Goal: Browse casually

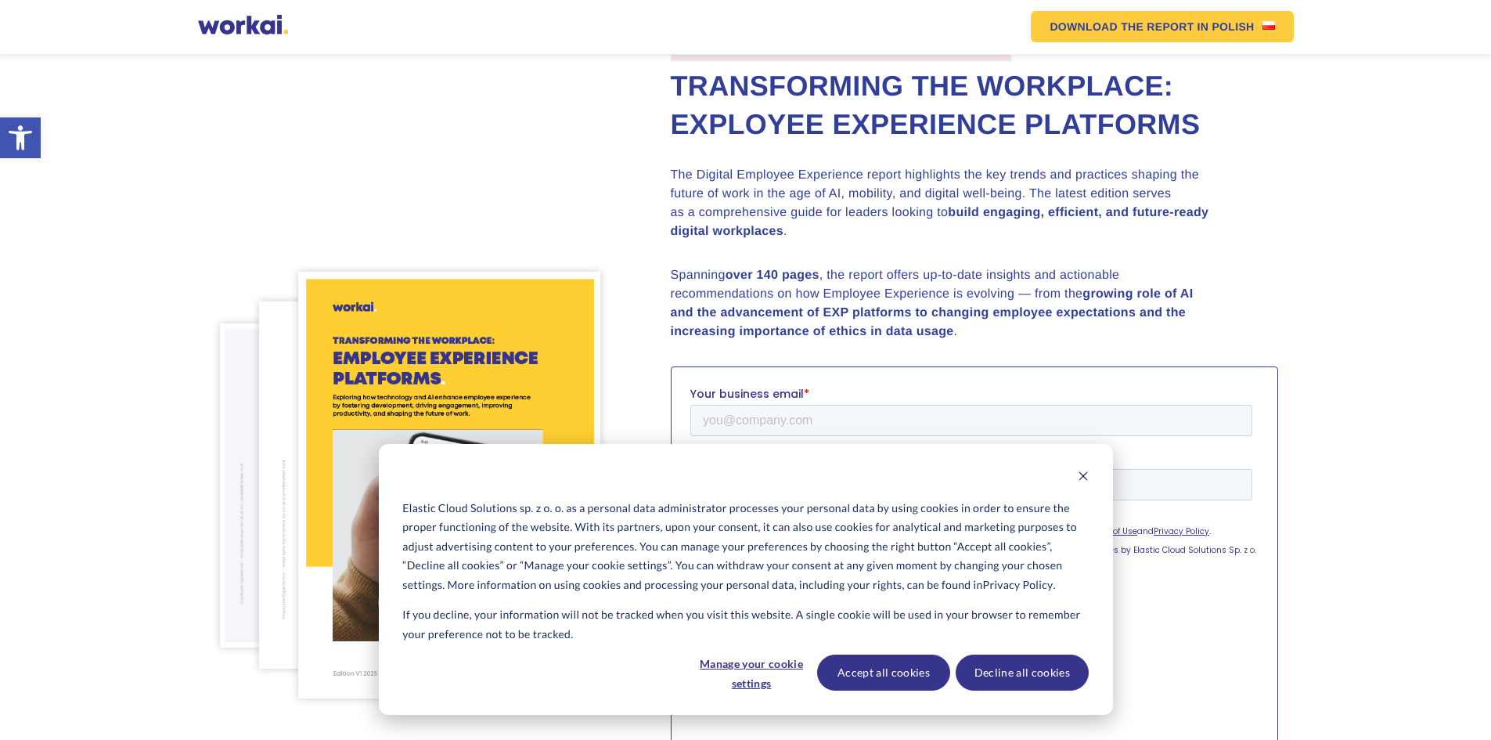
scroll to position [78, 0]
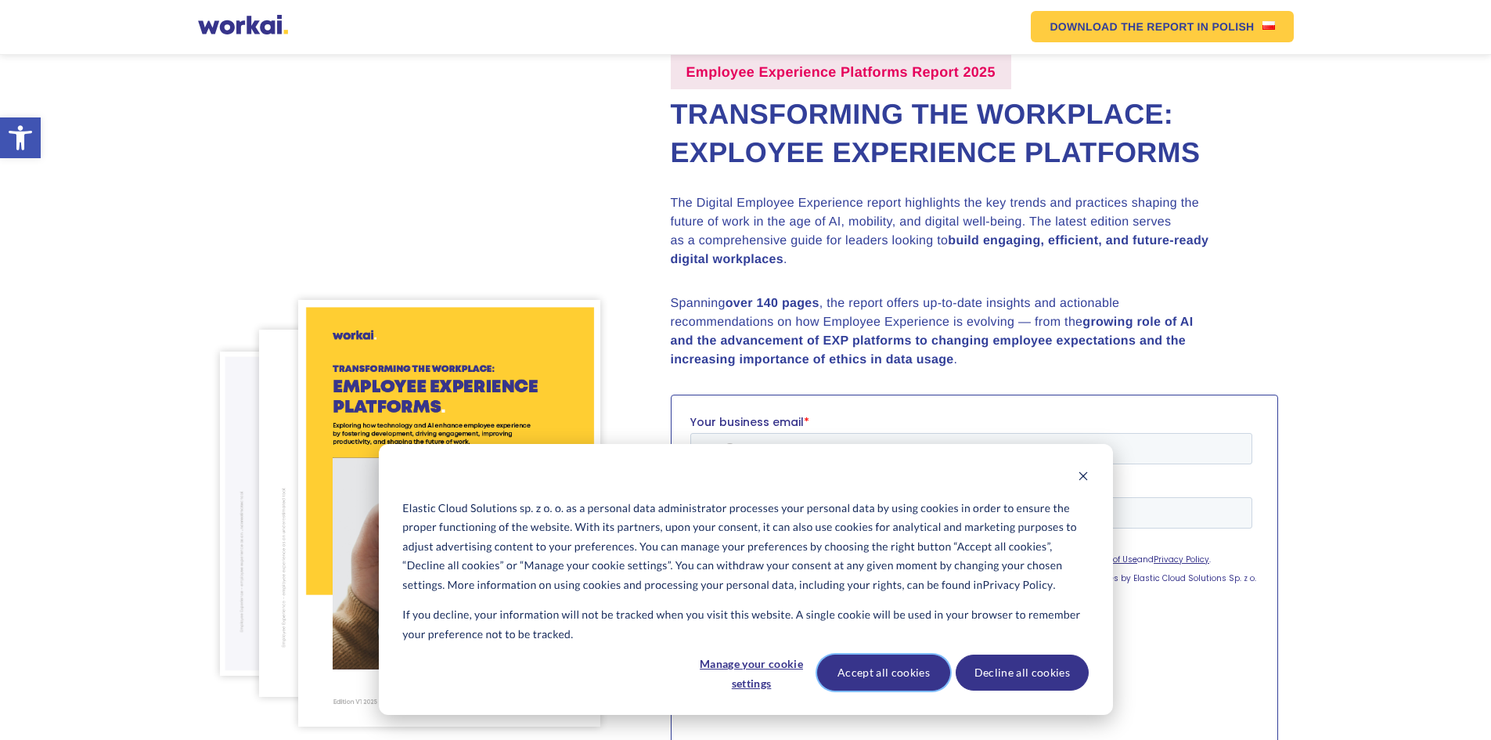
click at [894, 672] on button "Accept all cookies" at bounding box center [883, 672] width 133 height 36
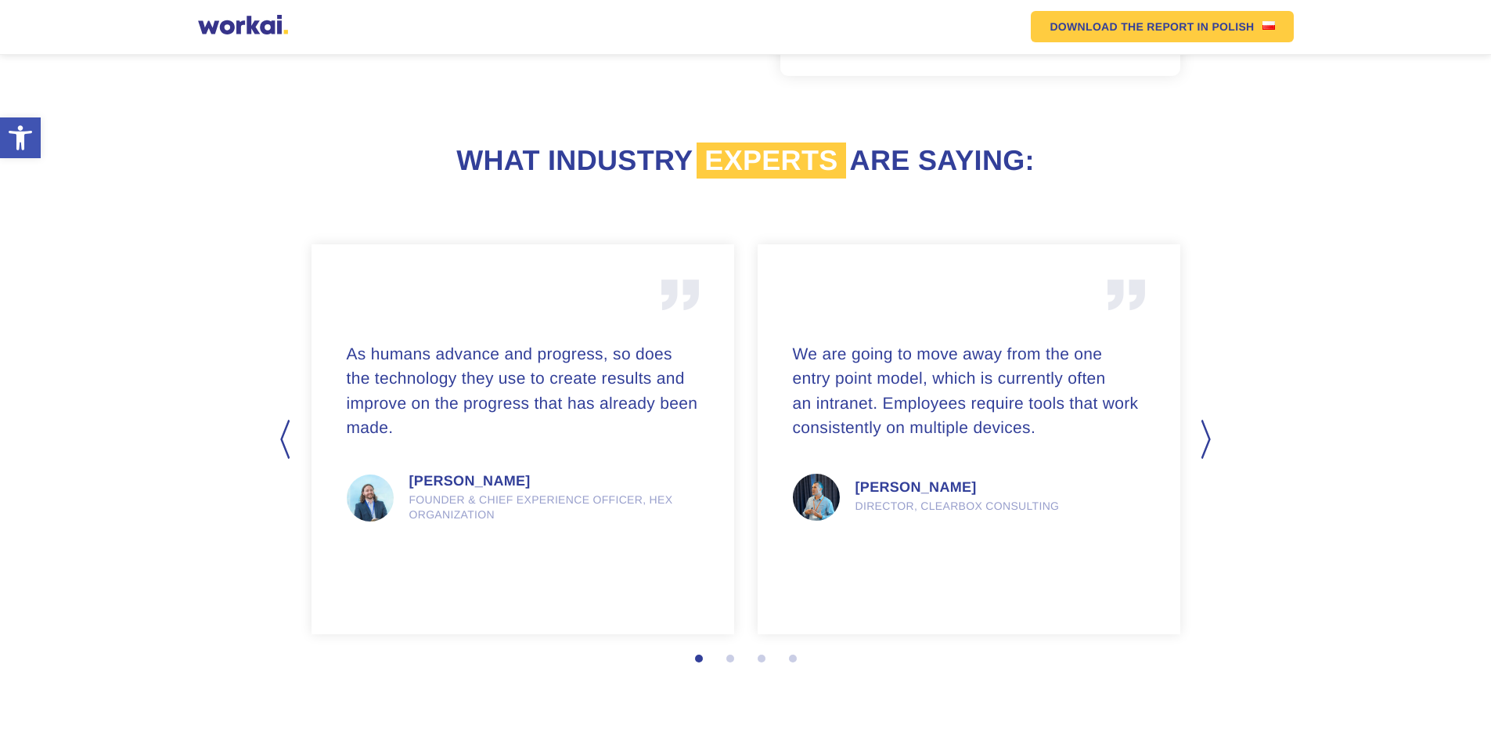
scroll to position [1961, 0]
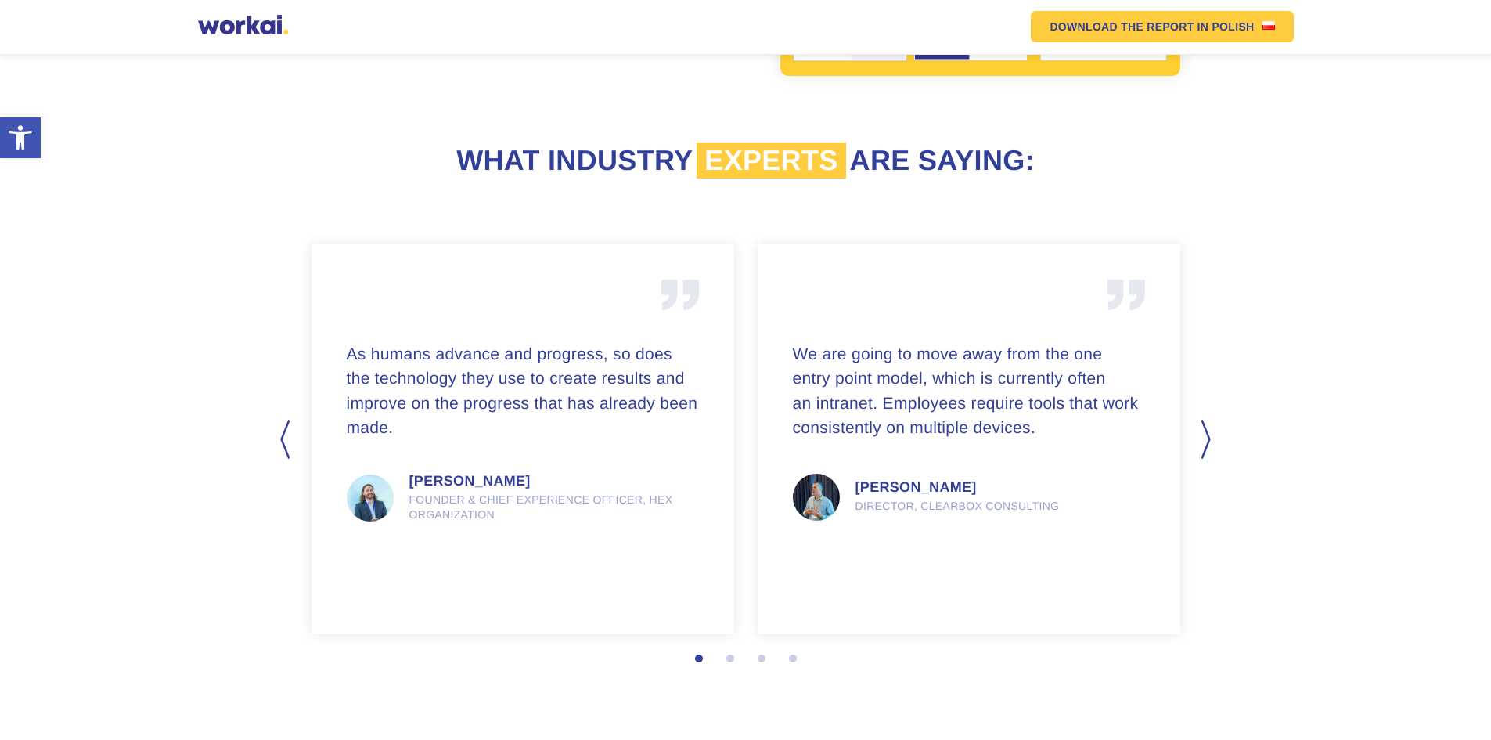
click at [1200, 438] on button "Next" at bounding box center [1208, 439] width 16 height 39
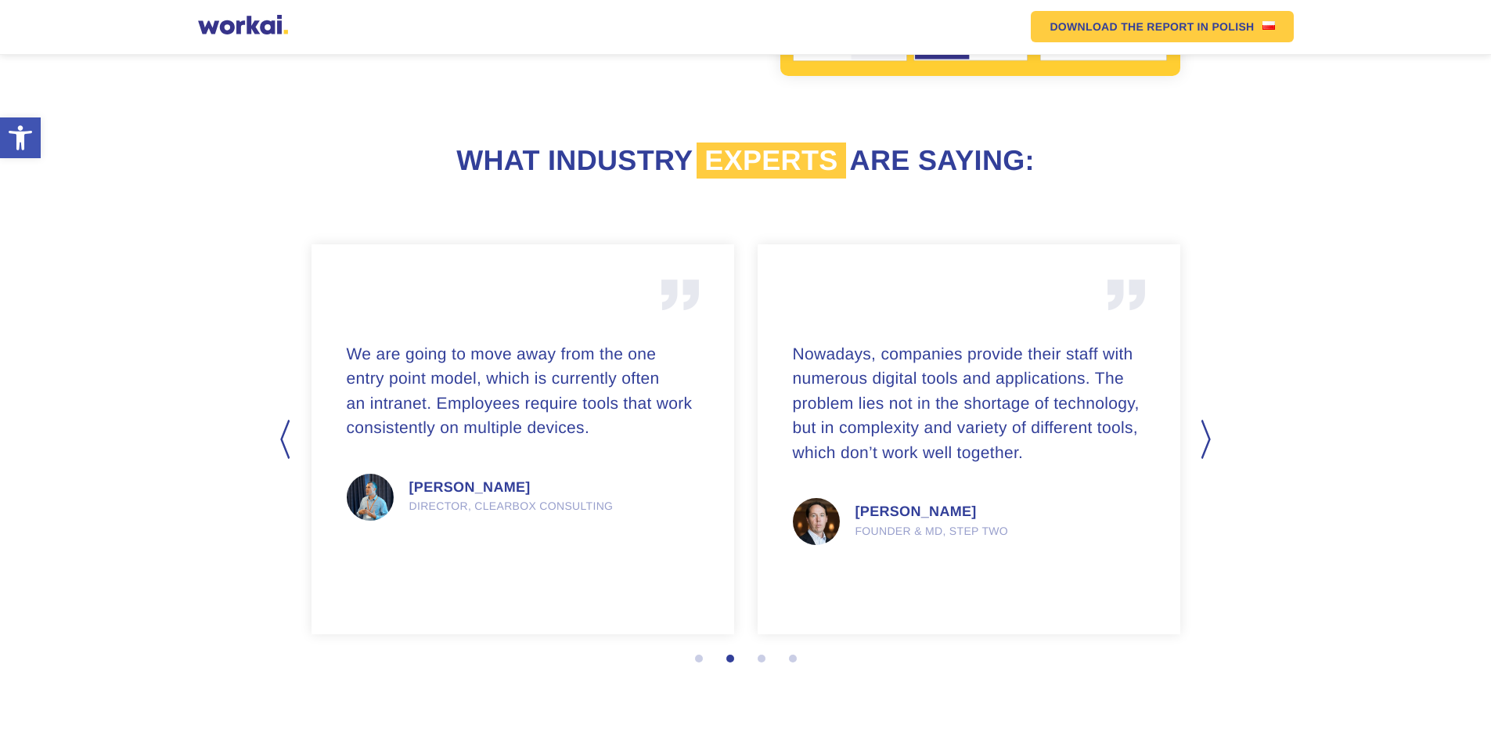
click at [1198, 432] on section "Previous Nowadays, companies provide their staff with numerous digital tools an…" at bounding box center [745, 486] width 1491 height 508
click at [1202, 430] on button "Next" at bounding box center [1208, 439] width 16 height 39
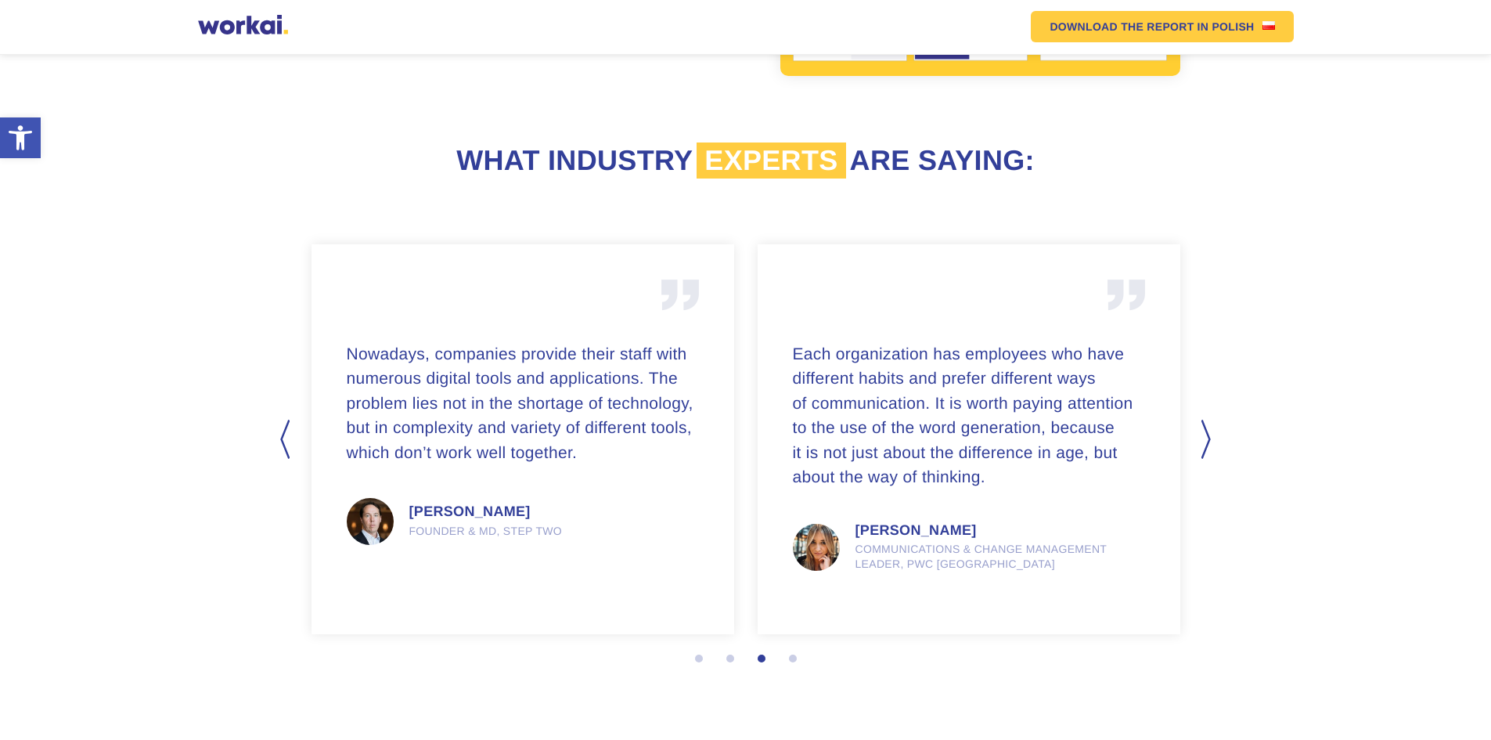
click at [1202, 430] on button "Next" at bounding box center [1208, 439] width 16 height 39
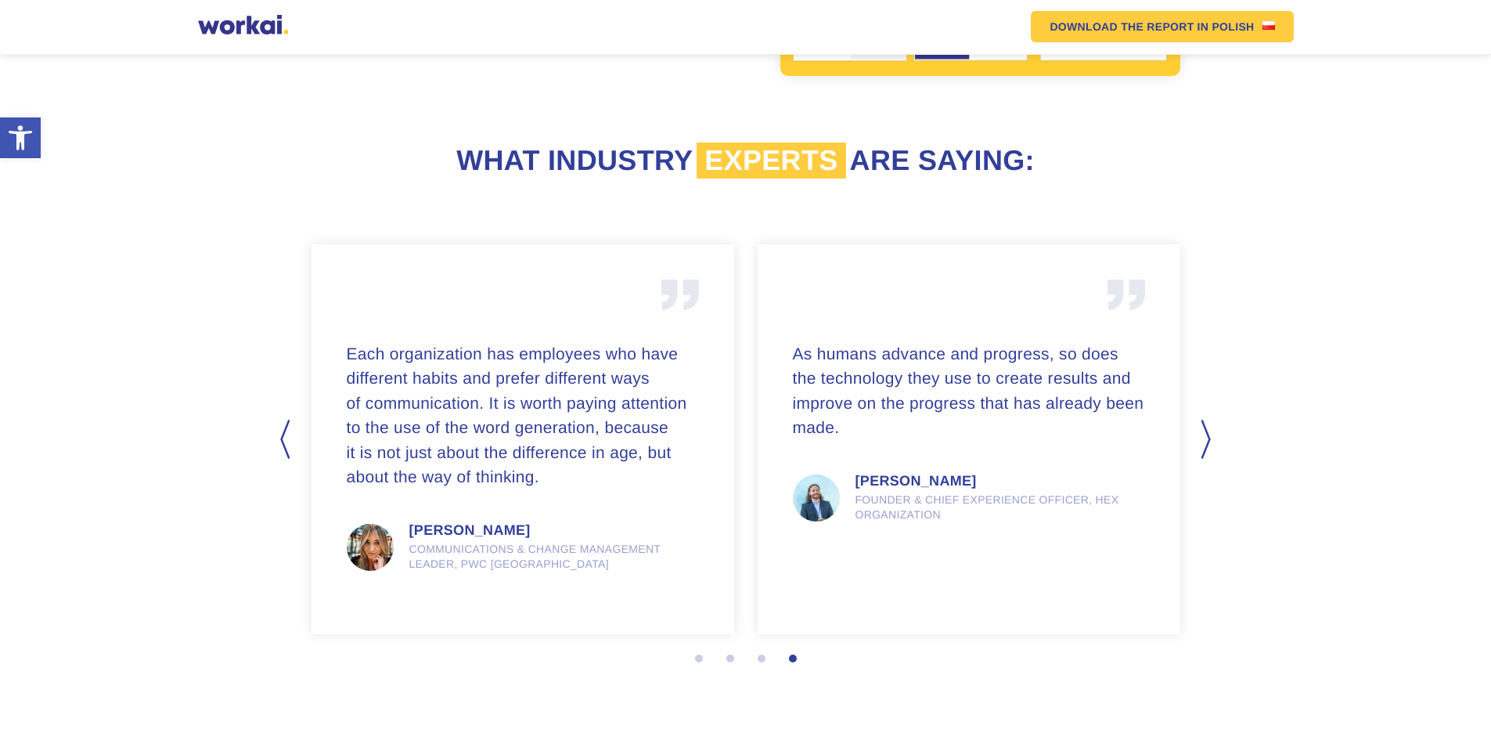
click at [1202, 430] on button "Next" at bounding box center [1208, 439] width 16 height 39
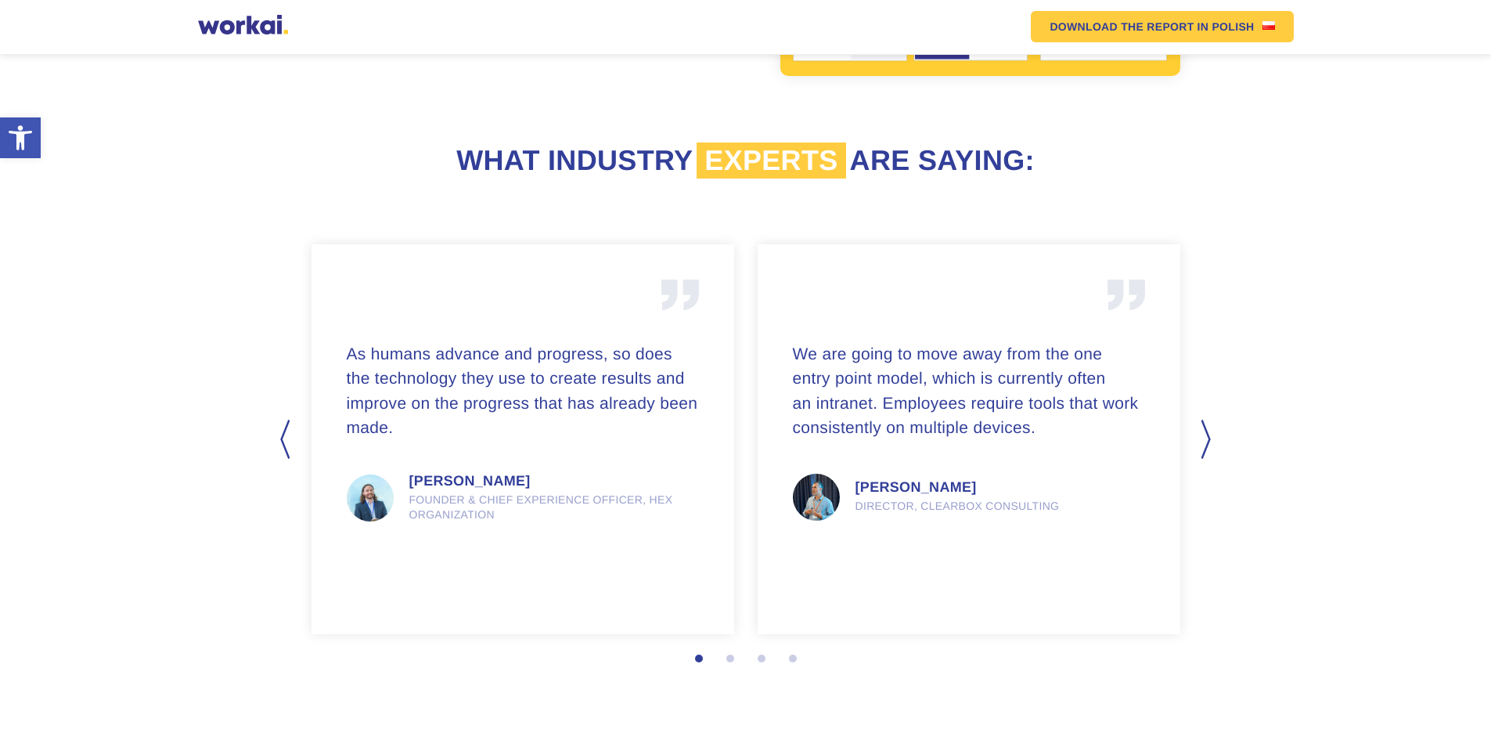
click at [1202, 430] on button "Next" at bounding box center [1208, 439] width 16 height 39
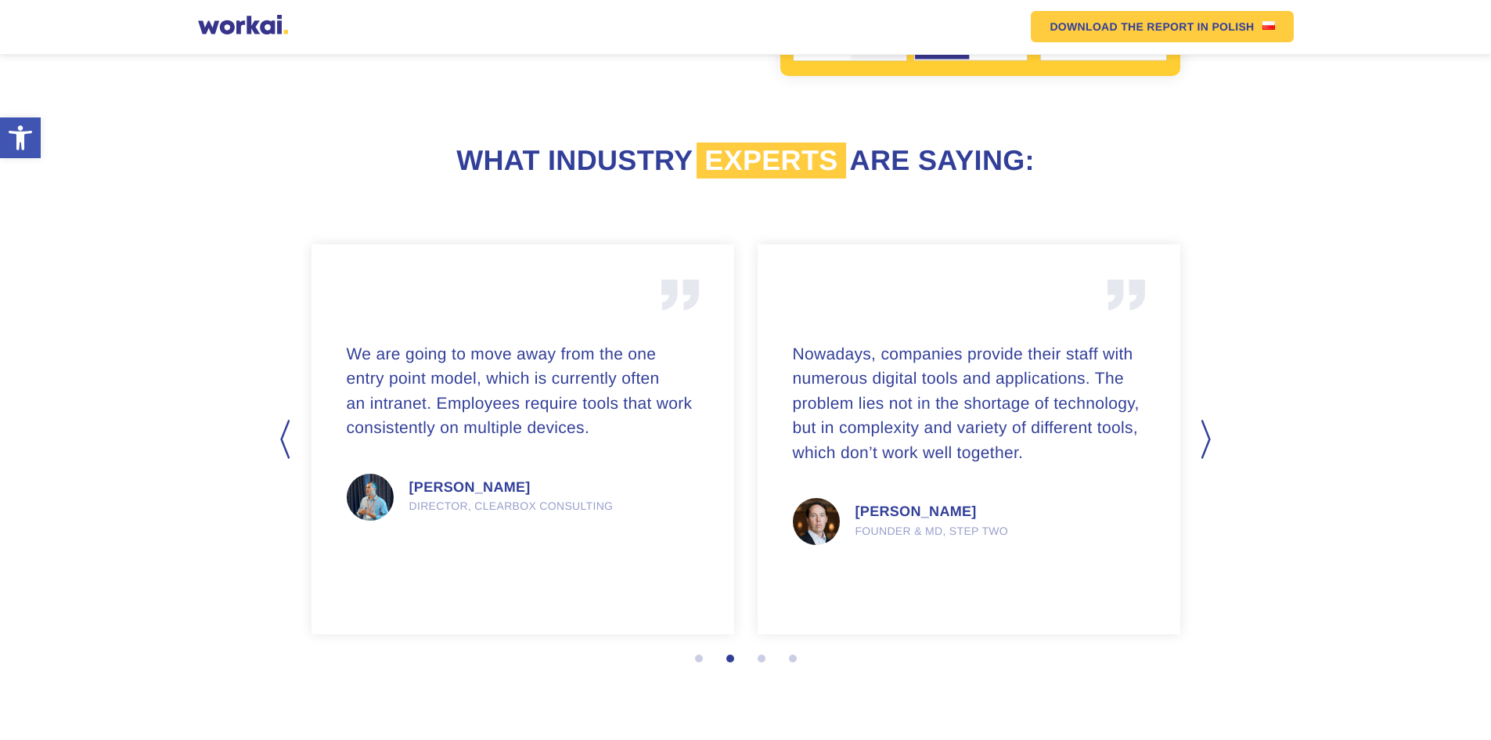
click at [1202, 430] on button "Next" at bounding box center [1208, 439] width 16 height 39
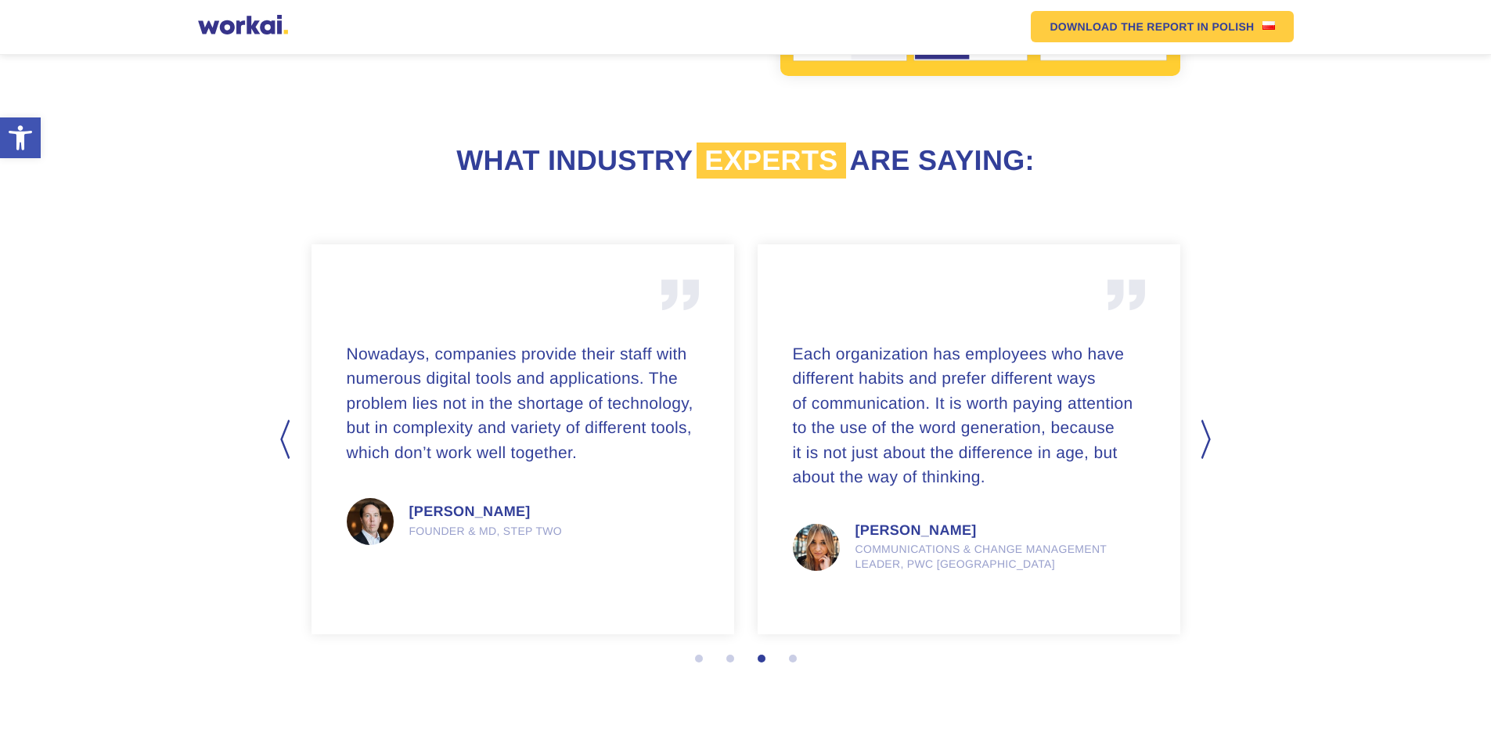
click at [1202, 430] on button "Next" at bounding box center [1208, 439] width 16 height 39
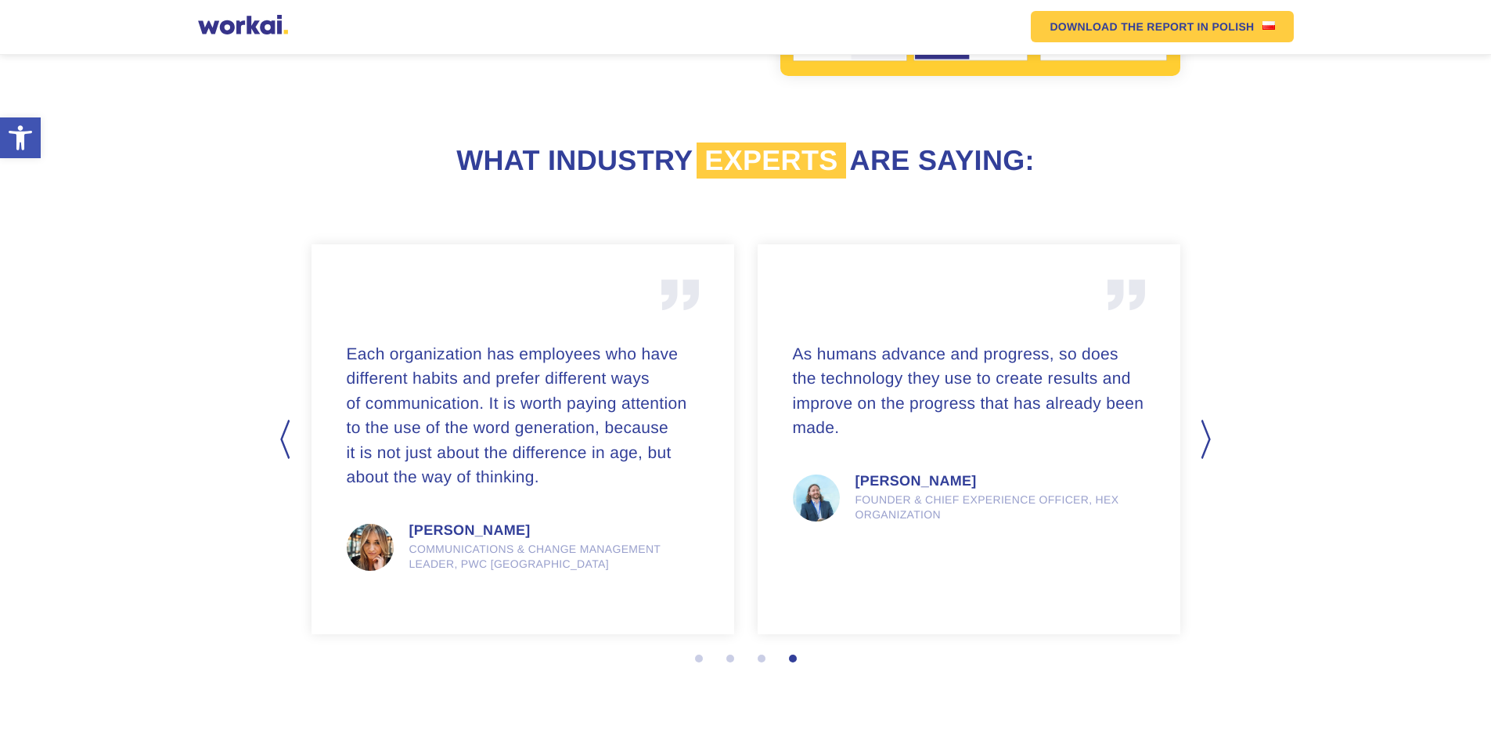
click at [1202, 430] on button "Next" at bounding box center [1208, 439] width 16 height 39
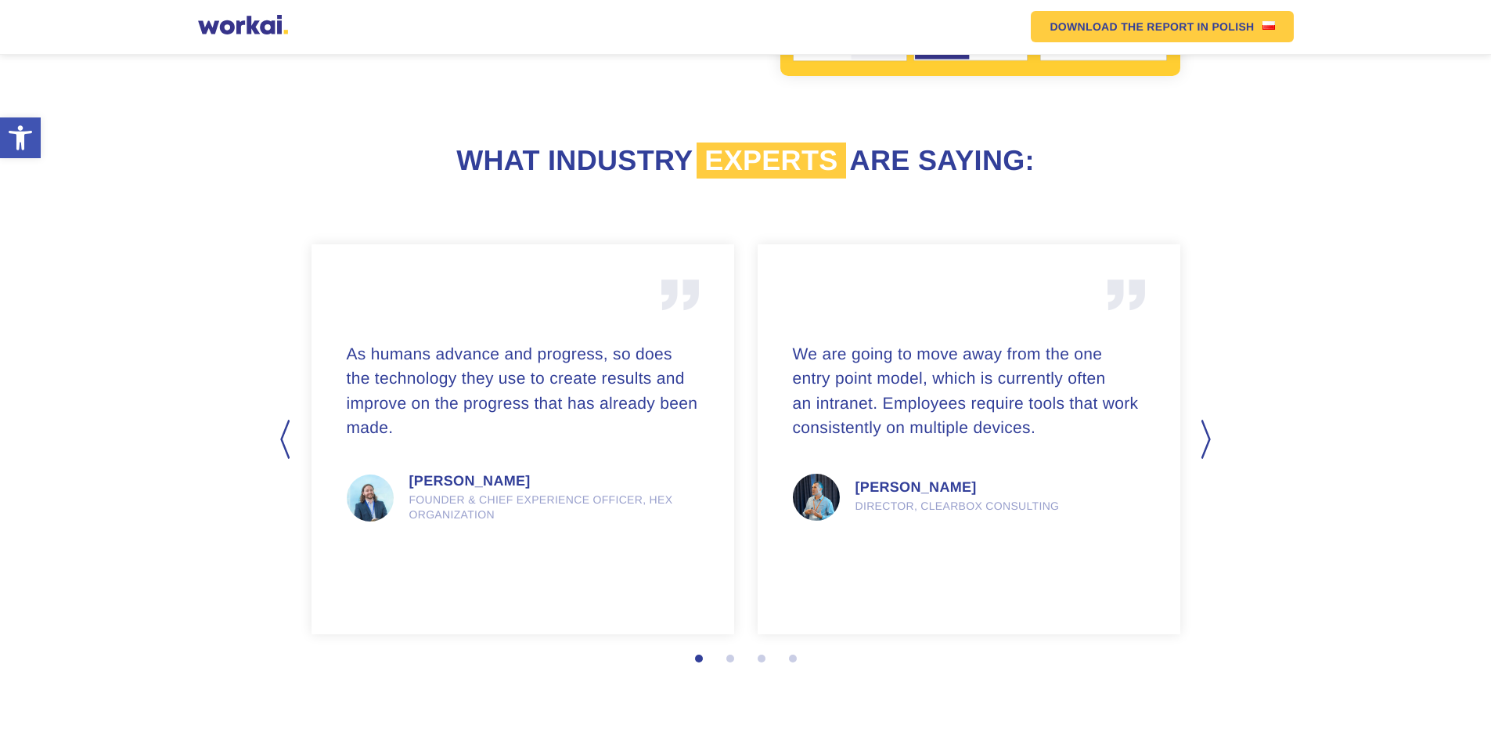
click at [1202, 430] on button "Next" at bounding box center [1208, 439] width 16 height 39
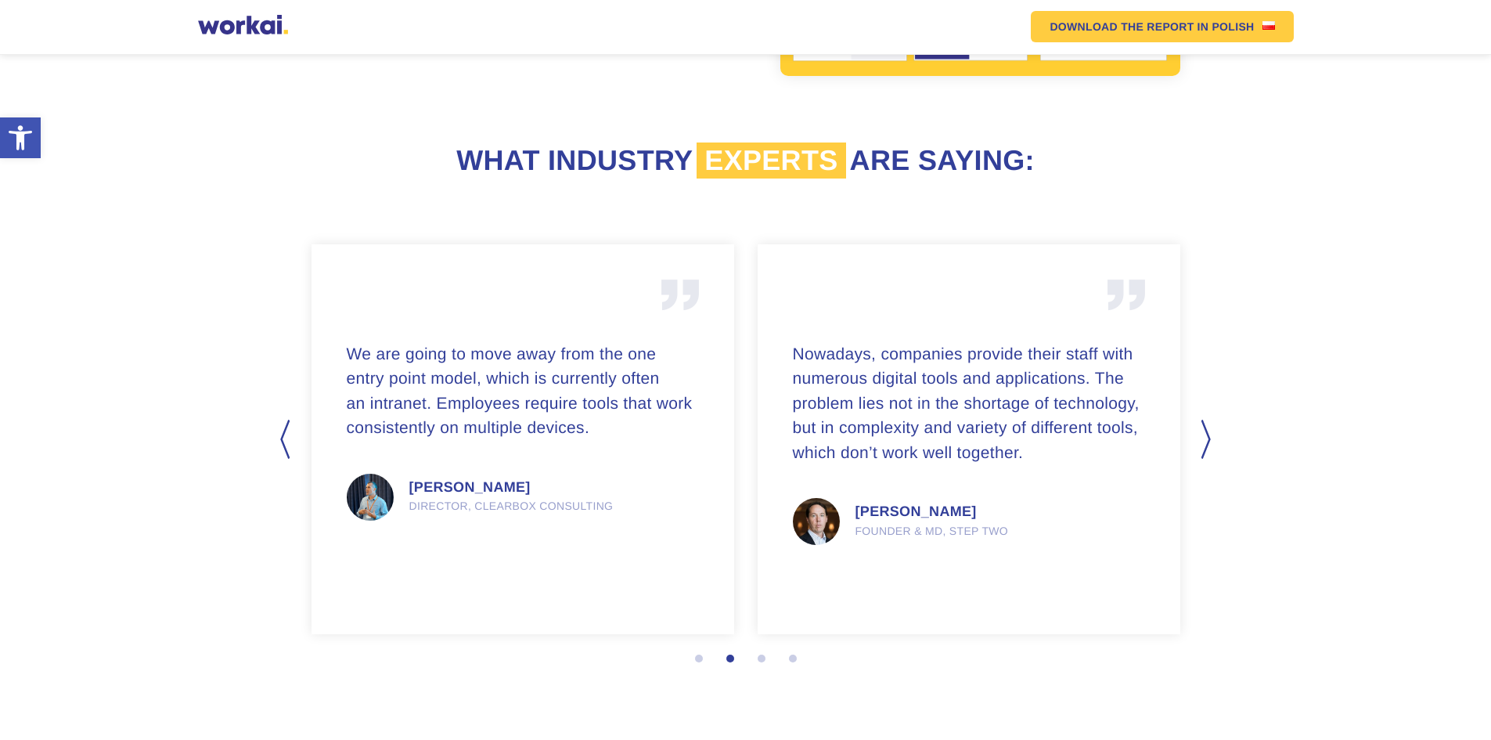
click at [1202, 430] on button "Next" at bounding box center [1208, 439] width 16 height 39
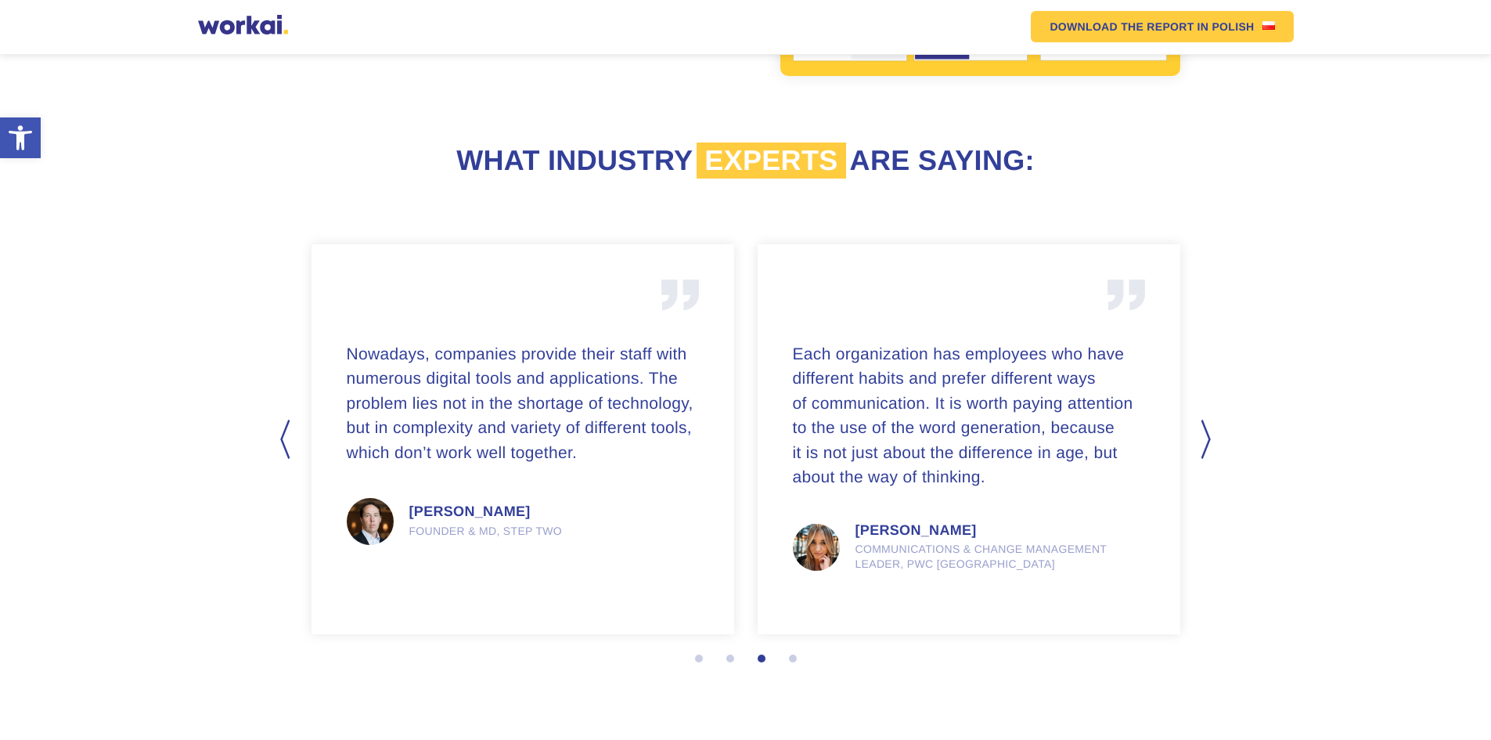
click at [1202, 430] on button "Next" at bounding box center [1208, 439] width 16 height 39
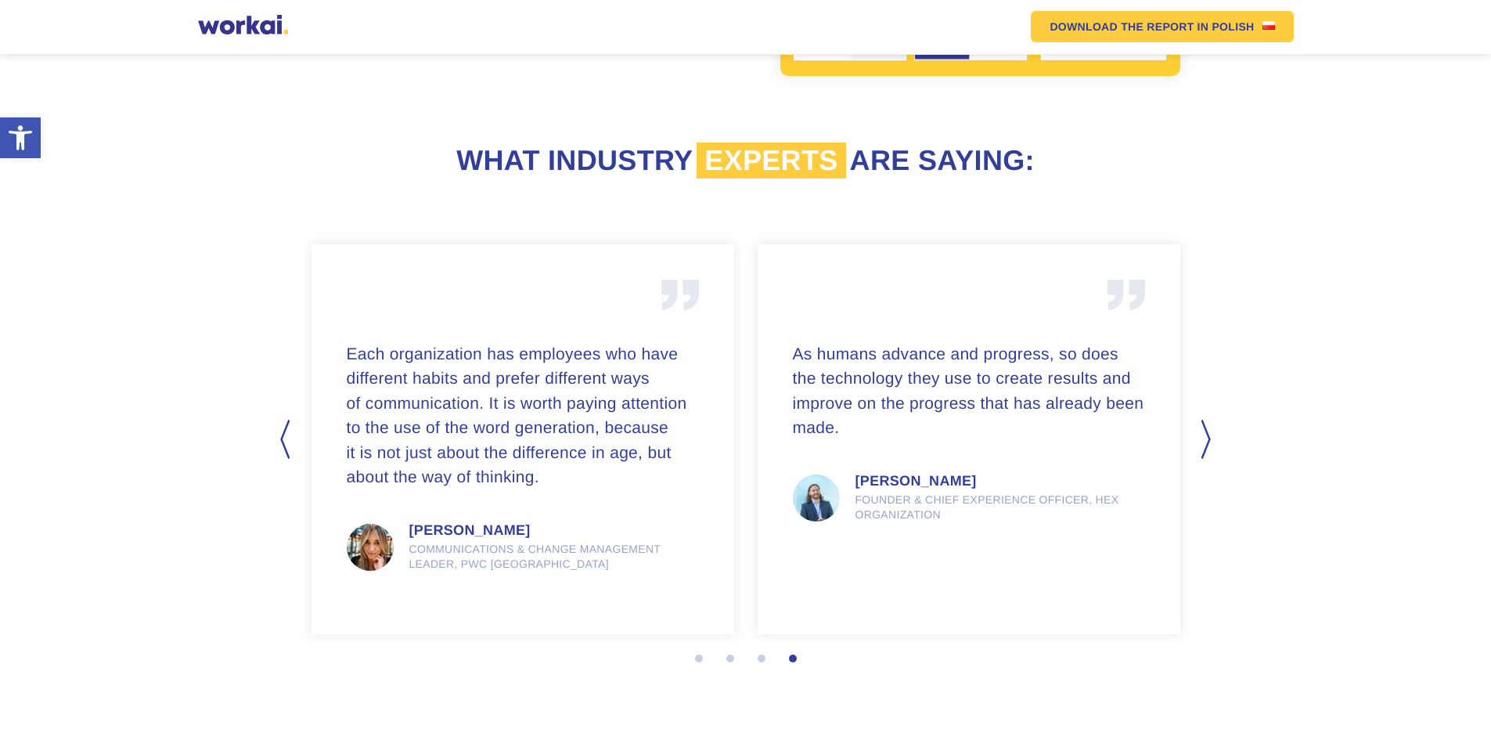
click at [1202, 430] on button "Next" at bounding box center [1208, 439] width 16 height 39
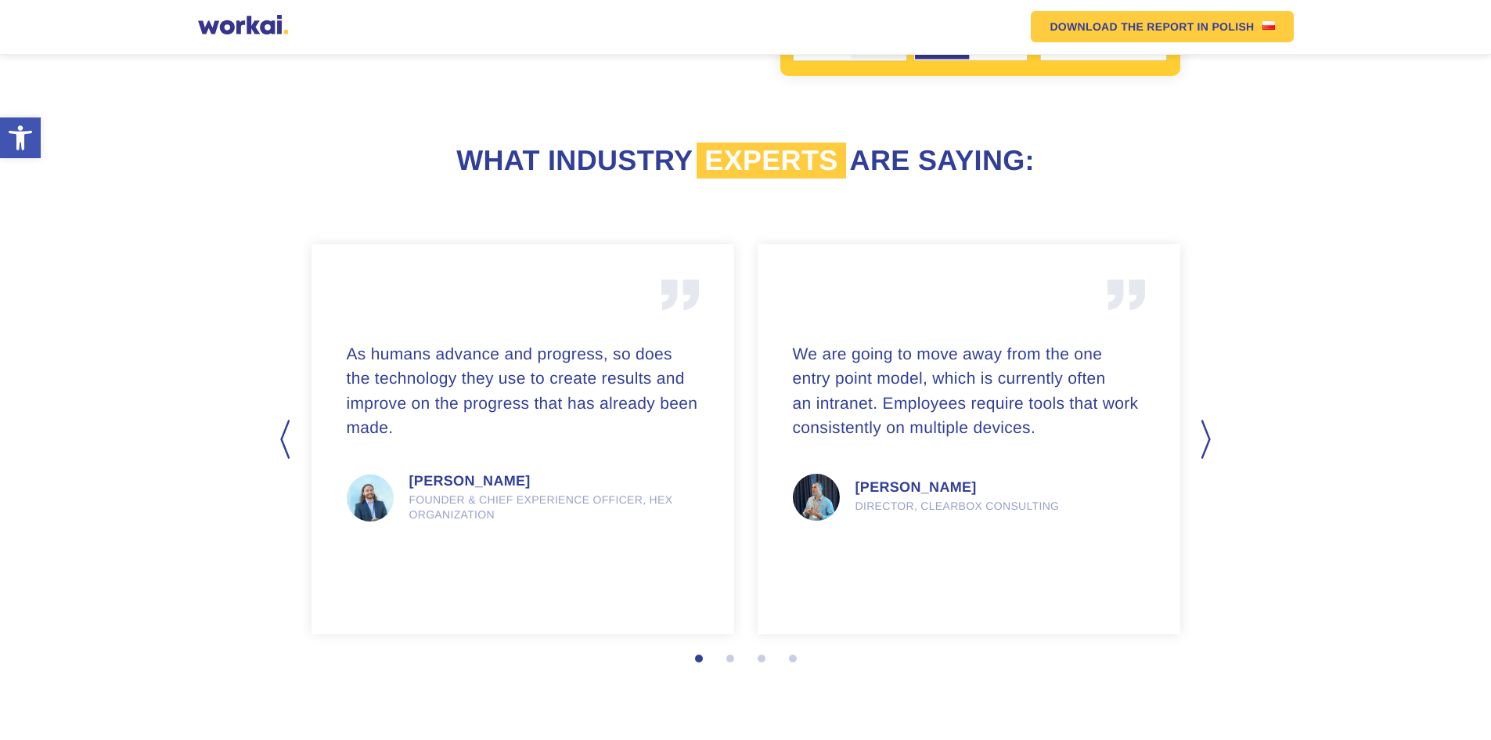
click at [1202, 430] on button "Next" at bounding box center [1208, 439] width 16 height 39
